Goal: Task Accomplishment & Management: Manage account settings

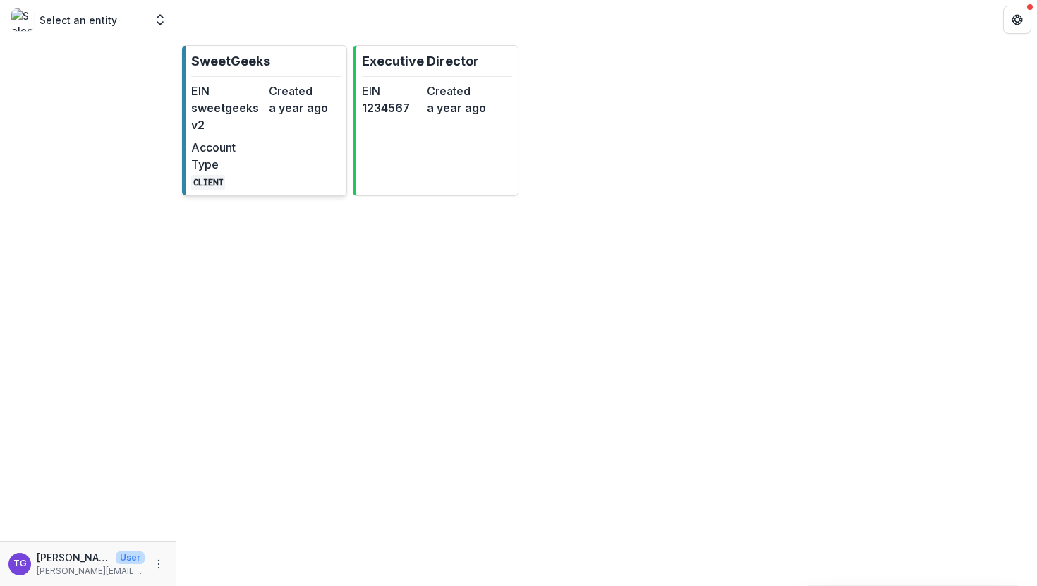
click at [240, 144] on dt "Account Type" at bounding box center [227, 156] width 72 height 34
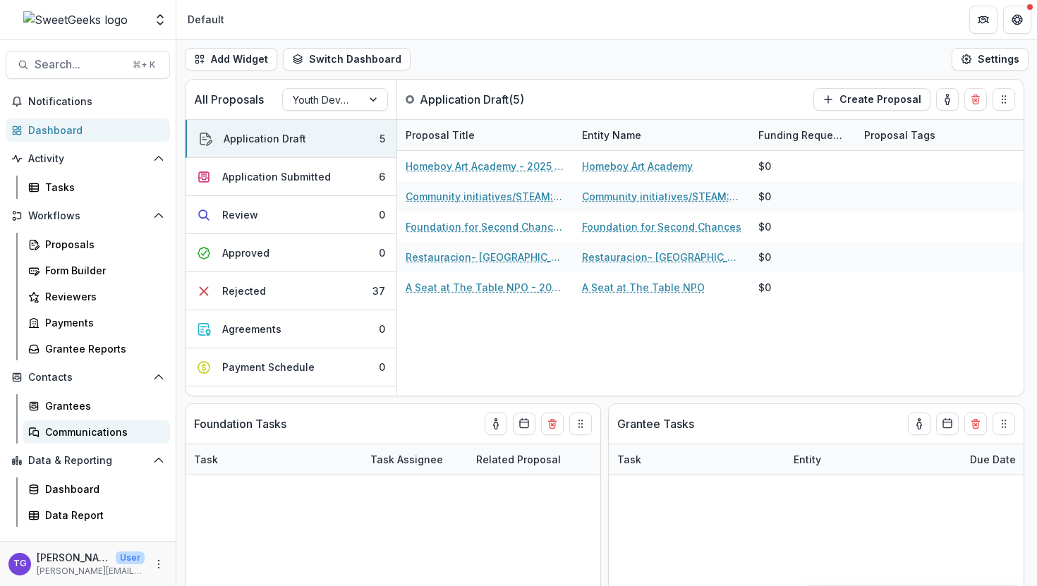
click at [95, 430] on div "Communications" at bounding box center [102, 432] width 114 height 15
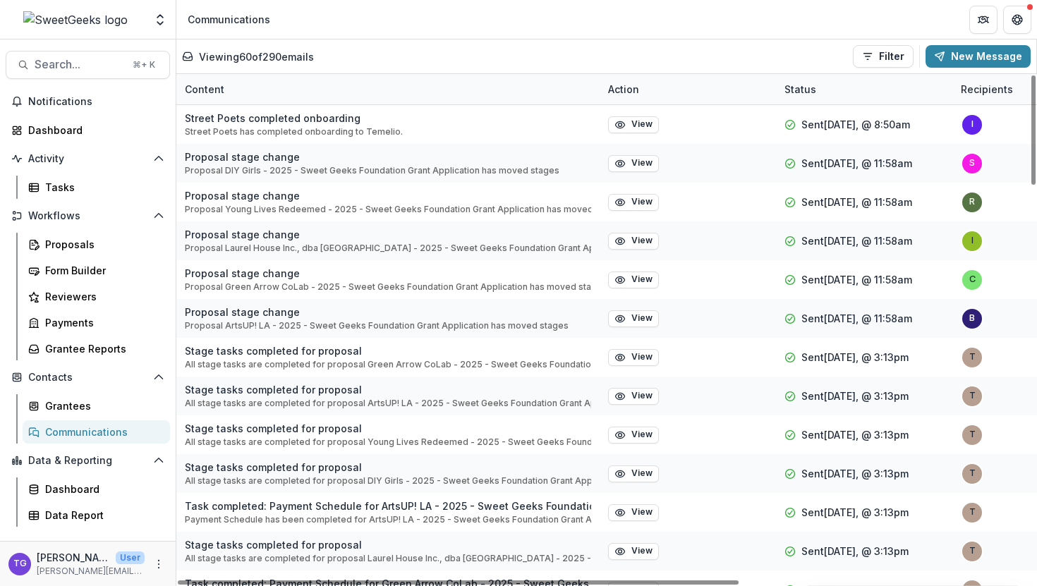
click at [289, 61] on p "Viewing 60 of 290 emails" at bounding box center [256, 56] width 115 height 15
click at [511, 87] on div "Status" at bounding box center [800, 89] width 49 height 15
click at [511, 53] on button "Filter" at bounding box center [883, 56] width 61 height 23
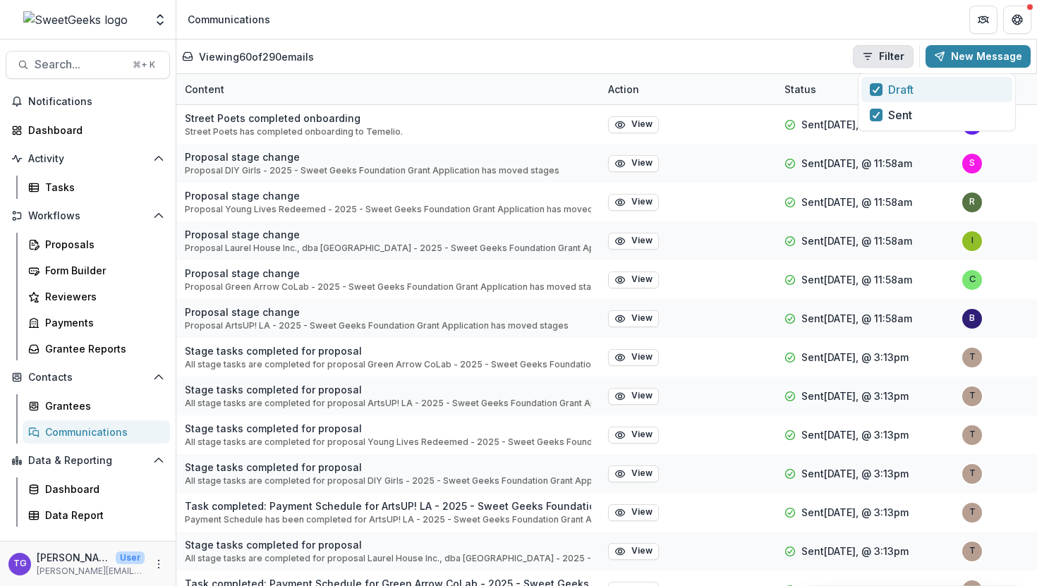
click at [511, 88] on span "Draft" at bounding box center [900, 89] width 25 height 17
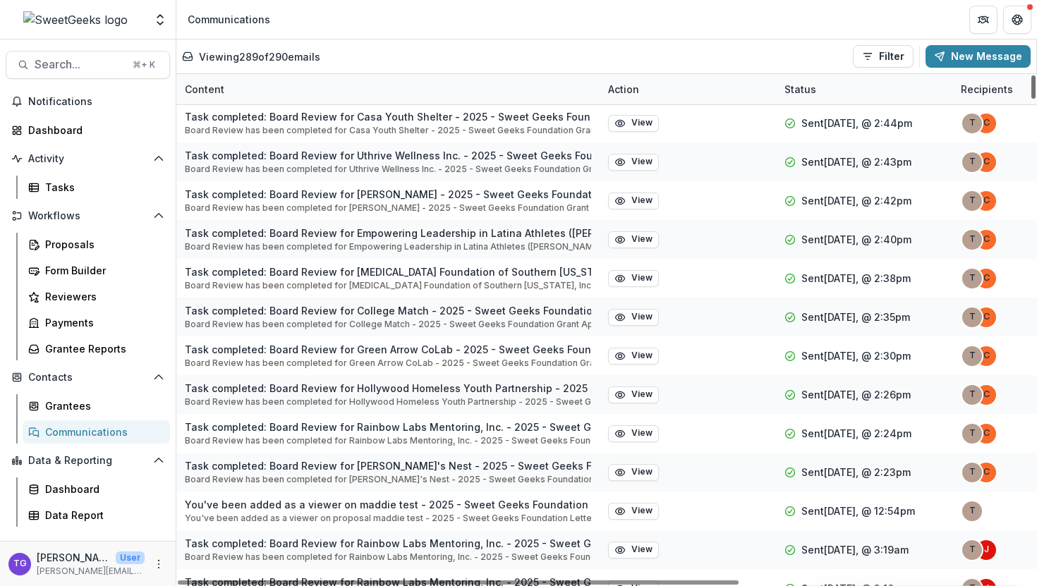
scroll to position [10733, 0]
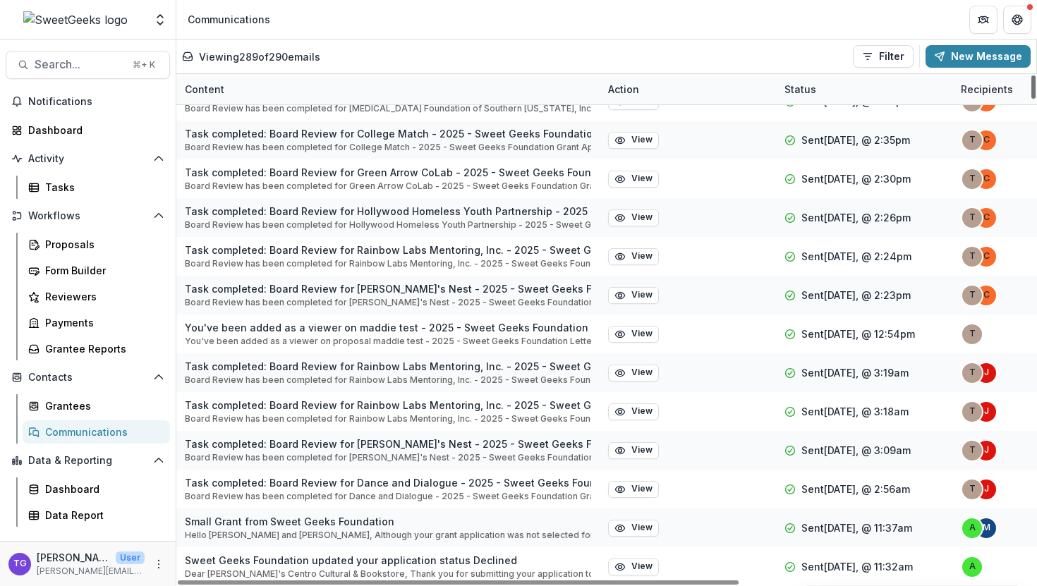
drag, startPoint x: 1034, startPoint y: 555, endPoint x: 1022, endPoint y: 586, distance: 32.4
click at [511, 99] on div at bounding box center [1033, 86] width 4 height 23
